Goal: Task Accomplishment & Management: Use online tool/utility

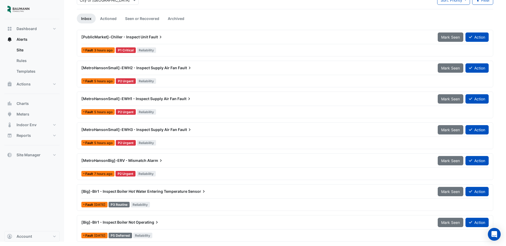
scroll to position [37, 0]
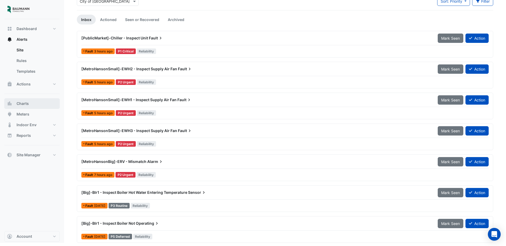
click at [15, 105] on button "Charts" at bounding box center [31, 103] width 55 height 11
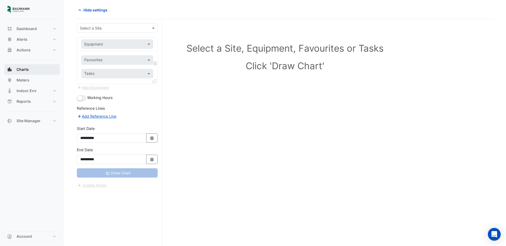
scroll to position [20, 0]
click at [107, 35] on form "**********" at bounding box center [117, 105] width 81 height 165
click at [108, 30] on input "text" at bounding box center [112, 29] width 64 height 6
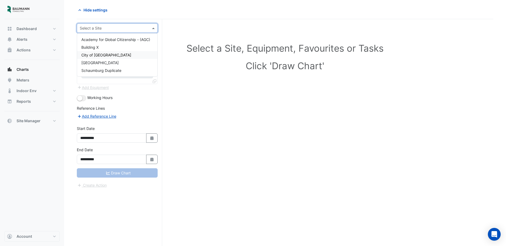
click at [105, 53] on span "City of [GEOGRAPHIC_DATA]" at bounding box center [106, 55] width 50 height 5
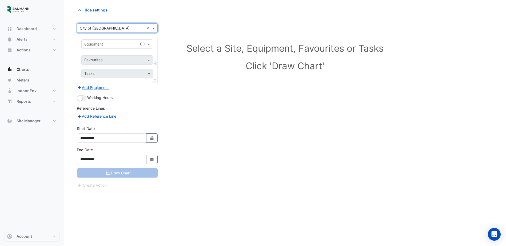
click at [111, 47] on div "Equipment" at bounding box center [117, 43] width 72 height 9
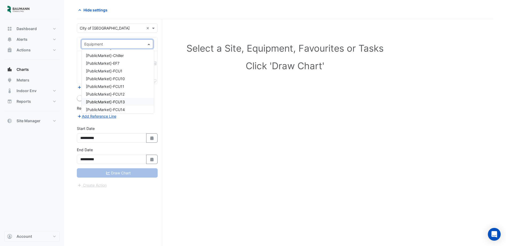
scroll to position [560, 0]
click at [122, 69] on span "[PublicMarket]-Chiller" at bounding box center [105, 68] width 38 height 5
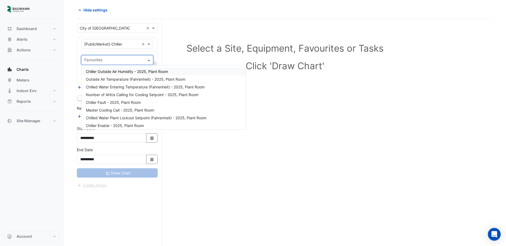
click at [131, 61] on input "text" at bounding box center [114, 61] width 60 height 6
click at [132, 79] on span "Outside Air Temperature (Fahrenheit) - 2025, Plant Room" at bounding box center [135, 79] width 99 height 5
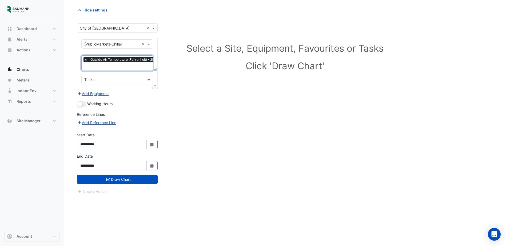
click at [120, 68] on input "text" at bounding box center [131, 67] width 95 height 6
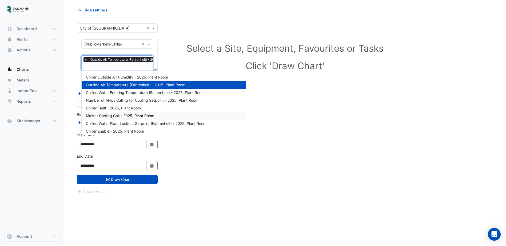
click at [142, 115] on span "Master Cooling Call - 2025, Plant Room" at bounding box center [120, 116] width 68 height 5
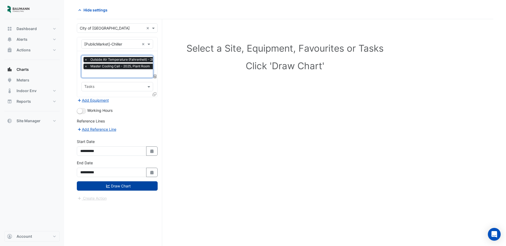
click at [138, 184] on button "Draw Chart" at bounding box center [117, 186] width 81 height 9
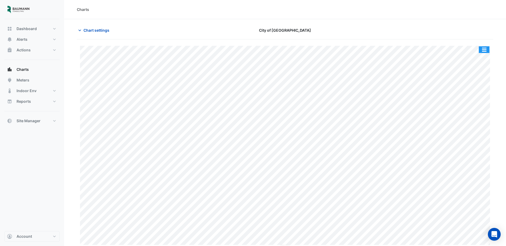
click at [485, 51] on button "button" at bounding box center [484, 49] width 11 height 7
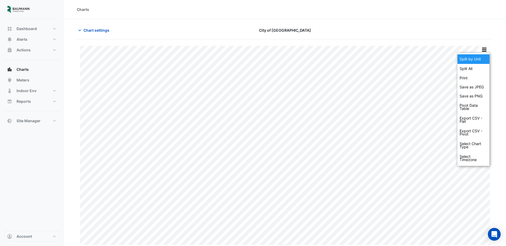
click at [475, 61] on div "Split by Unit" at bounding box center [473, 59] width 32 height 10
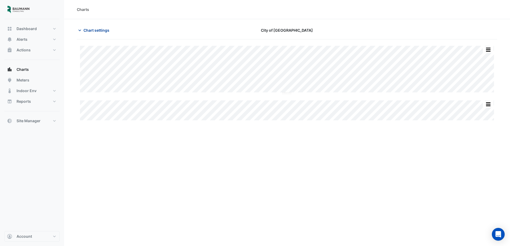
click at [81, 30] on icon "button" at bounding box center [79, 30] width 5 height 5
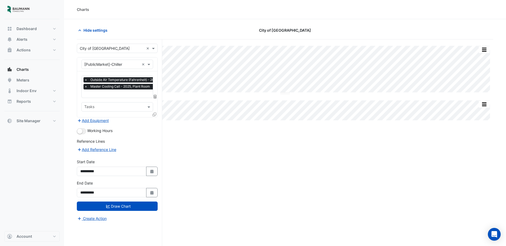
scroll to position [0, 3]
click at [108, 93] on input "text" at bounding box center [129, 94] width 95 height 6
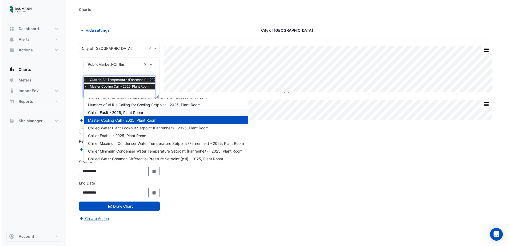
scroll to position [11, 0]
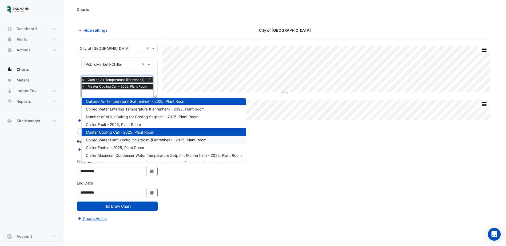
click at [139, 142] on span "Chilled Water Plant Lockout Setpoint (Fahrenheit) - 2025, Plant Room" at bounding box center [146, 140] width 121 height 5
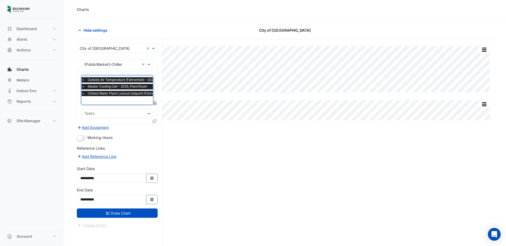
click at [117, 103] on input "text" at bounding box center [138, 101] width 113 height 6
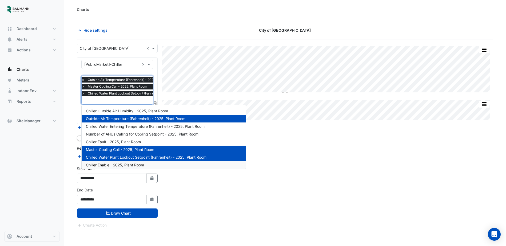
click at [186, 208] on div "Split All Split None Print Save as JPEG Save as PNG Pivot Data Table Export CSV…" at bounding box center [285, 152] width 416 height 227
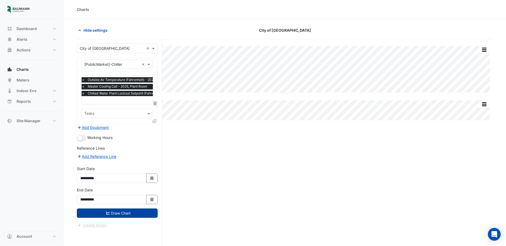
click at [137, 213] on button "Draw Chart" at bounding box center [117, 213] width 81 height 9
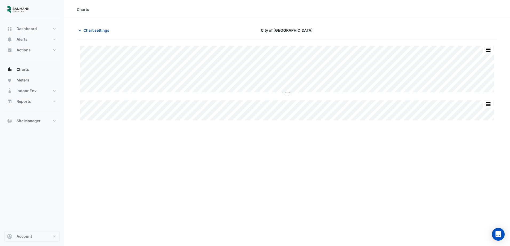
click at [90, 30] on span "Chart settings" at bounding box center [96, 30] width 26 height 6
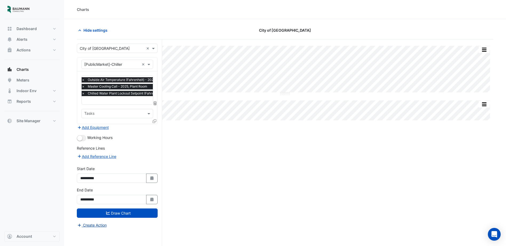
click at [94, 226] on button "Create Action" at bounding box center [92, 225] width 30 height 6
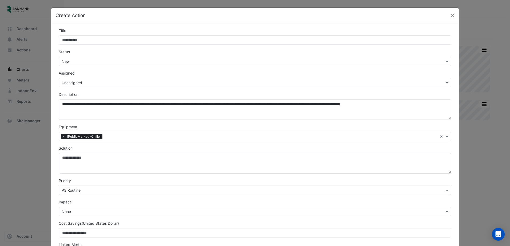
click at [108, 42] on input "Title" at bounding box center [255, 39] width 392 height 9
type input "*"
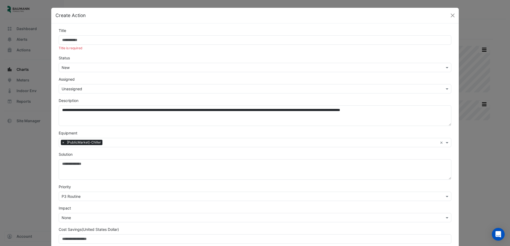
click at [107, 44] on input "Title" at bounding box center [255, 39] width 392 height 9
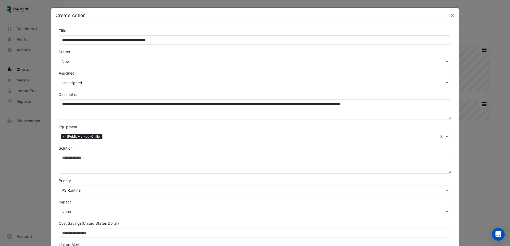
type input "**********"
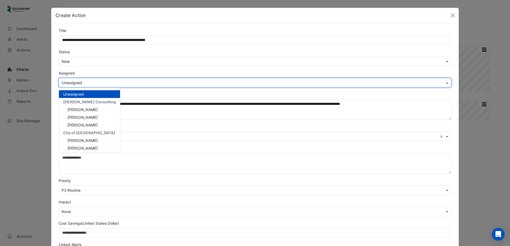
click at [110, 83] on input "text" at bounding box center [250, 83] width 376 height 6
click at [79, 126] on span "[PERSON_NAME]" at bounding box center [82, 125] width 30 height 5
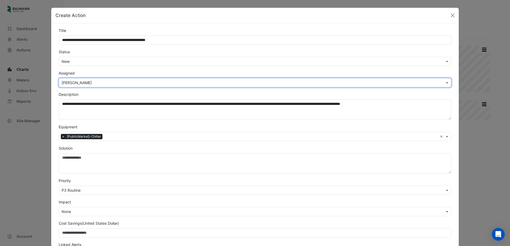
click at [88, 193] on input "text" at bounding box center [250, 191] width 376 height 6
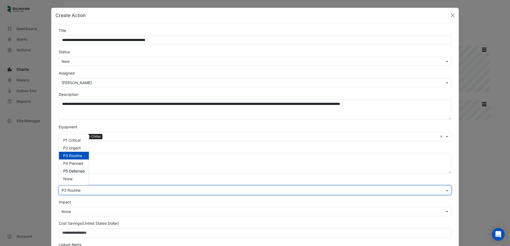
click at [74, 171] on span "P5 Deferred" at bounding box center [73, 171] width 21 height 5
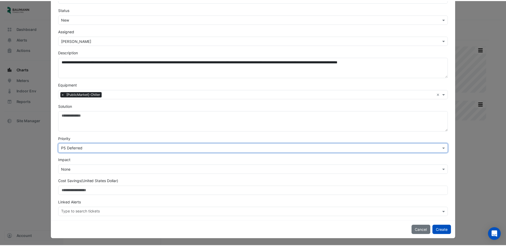
scroll to position [43, 0]
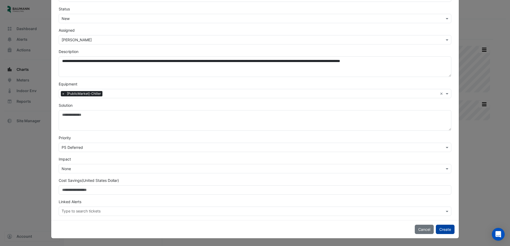
click at [442, 231] on button "Create" at bounding box center [445, 229] width 19 height 9
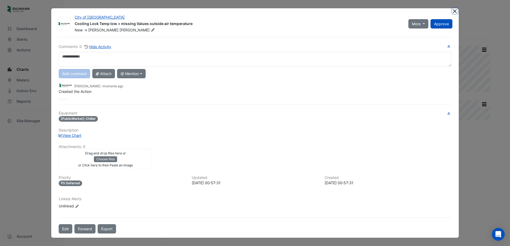
click at [454, 11] on button "Close" at bounding box center [455, 11] width 6 height 6
